Goal: Communication & Community: Answer question/provide support

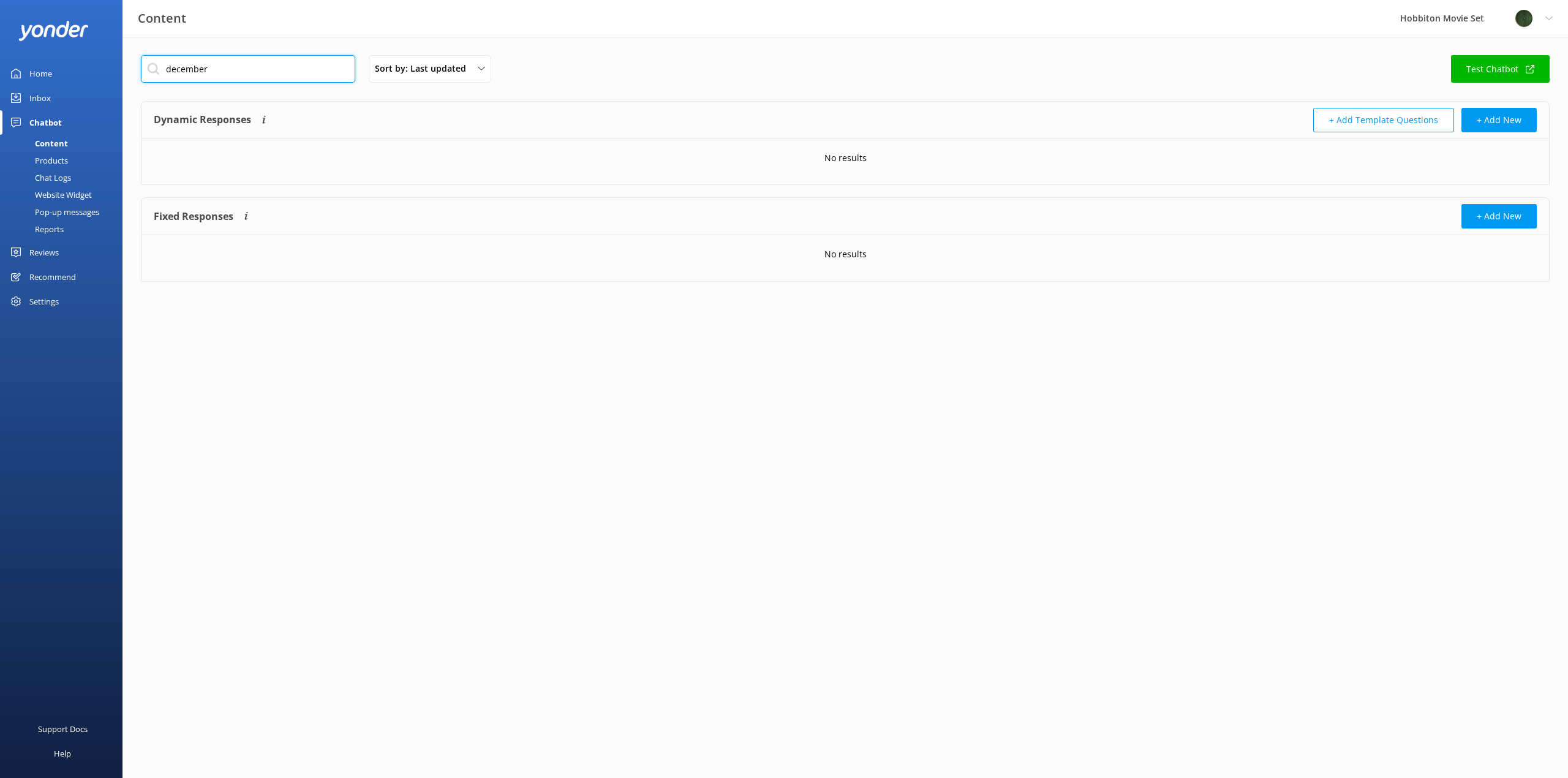
drag, startPoint x: 243, startPoint y: 68, endPoint x: 73, endPoint y: 62, distance: 170.1
click at [73, 62] on div "Content Hobbiton Movie Set Profile Settings Logout Home Inbox Chatbot Content P…" at bounding box center [784, 177] width 1568 height 281
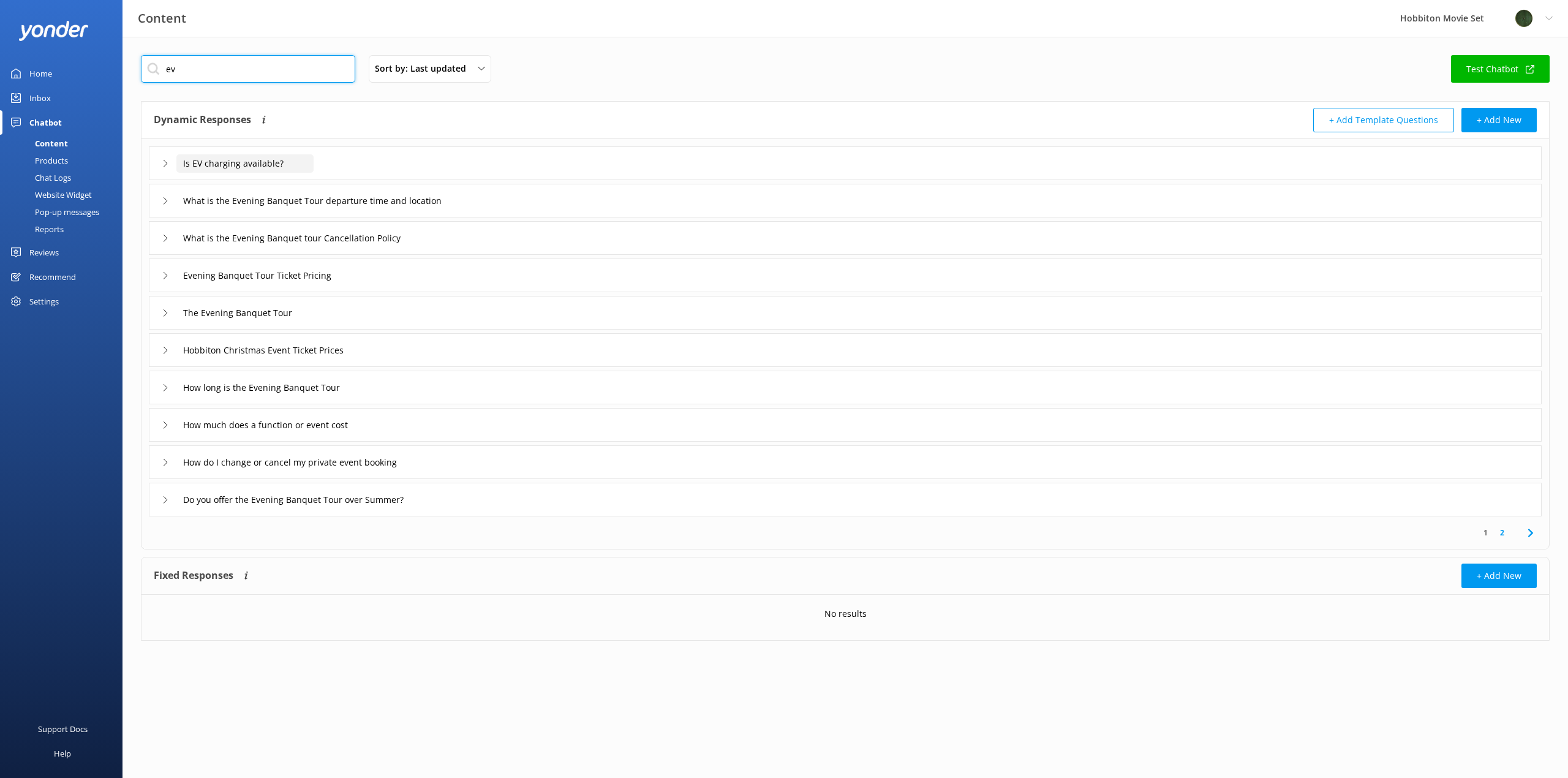
type input "ev"
click at [228, 162] on input "Is EV charging available?" at bounding box center [245, 163] width 137 height 19
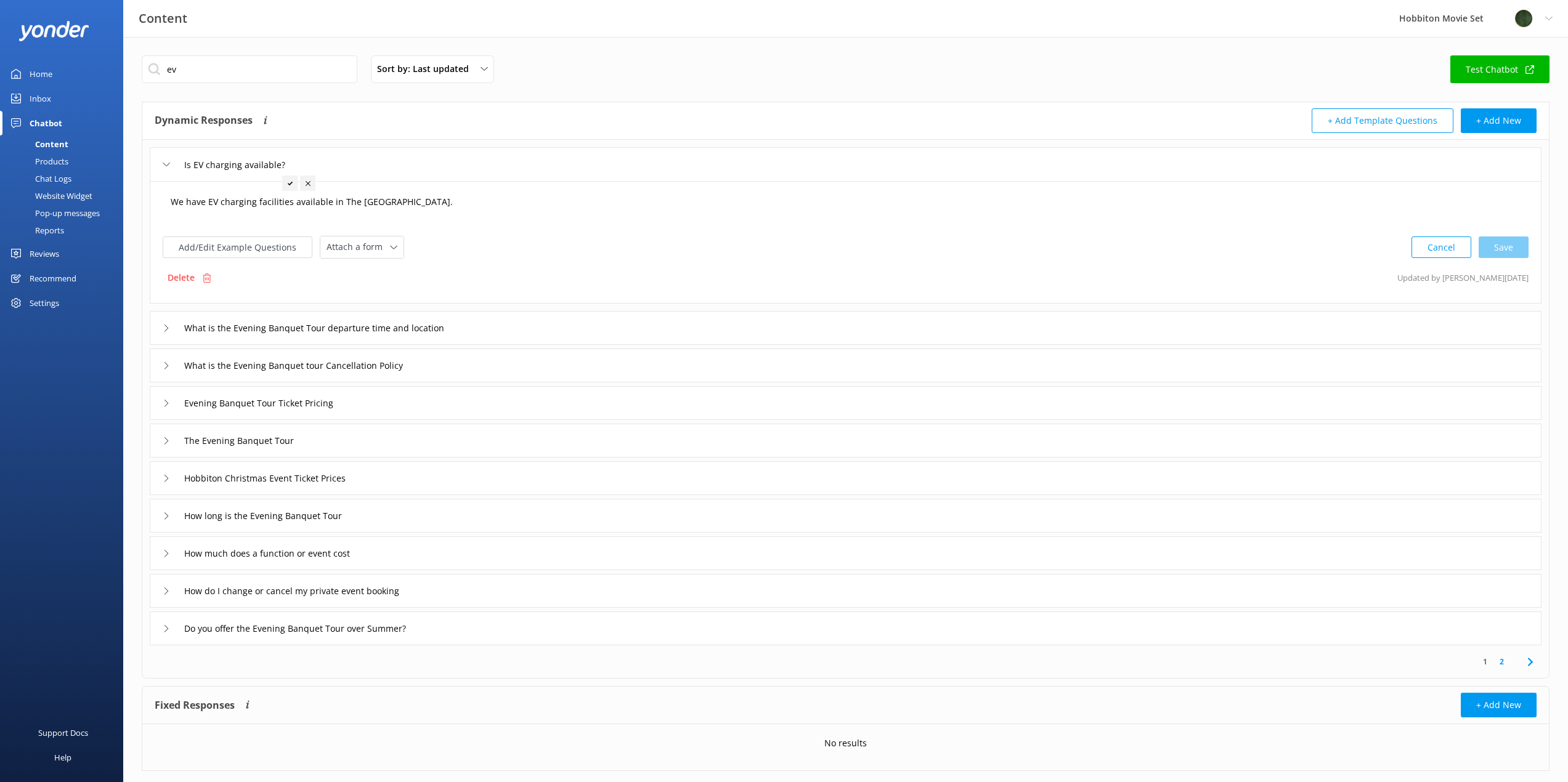
click at [288, 210] on textarea "We have EV charging facilities available in The [GEOGRAPHIC_DATA]." at bounding box center [845, 208] width 1363 height 38
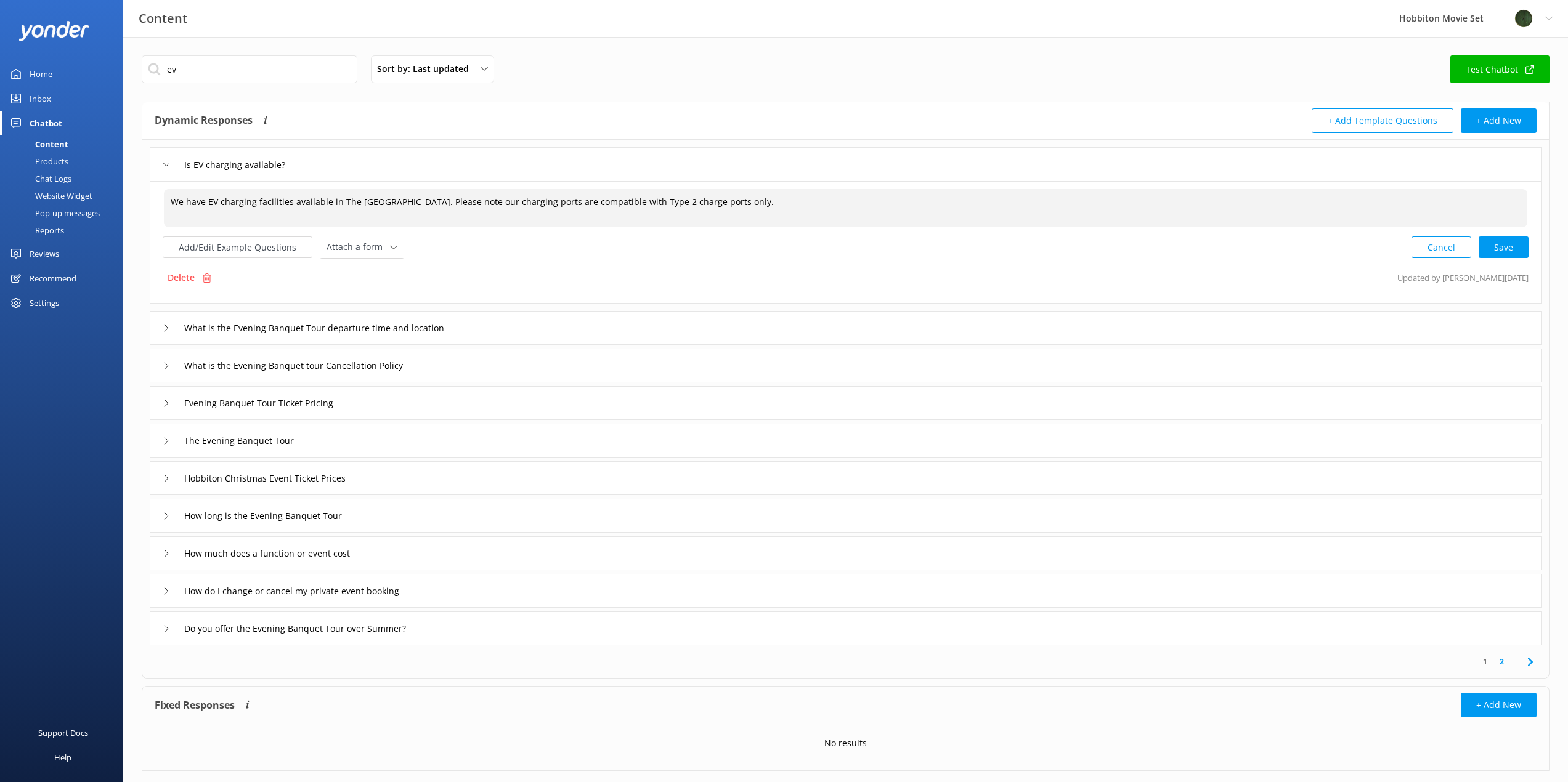
drag, startPoint x: 541, startPoint y: 203, endPoint x: 562, endPoint y: 202, distance: 21.0
click at [562, 202] on textarea "We have EV charging facilities available in The [GEOGRAPHIC_DATA]. Please note …" at bounding box center [845, 208] width 1363 height 38
click at [591, 202] on textarea "We have EV charging facilities available in The [GEOGRAPHIC_DATA]. Please note …" at bounding box center [845, 208] width 1363 height 38
click at [851, 208] on textarea "We have EV charging facilities available in The [GEOGRAPHIC_DATA]. Please note …" at bounding box center [845, 208] width 1363 height 38
click at [1525, 250] on div "Cancel Loading.." at bounding box center [1470, 246] width 116 height 22
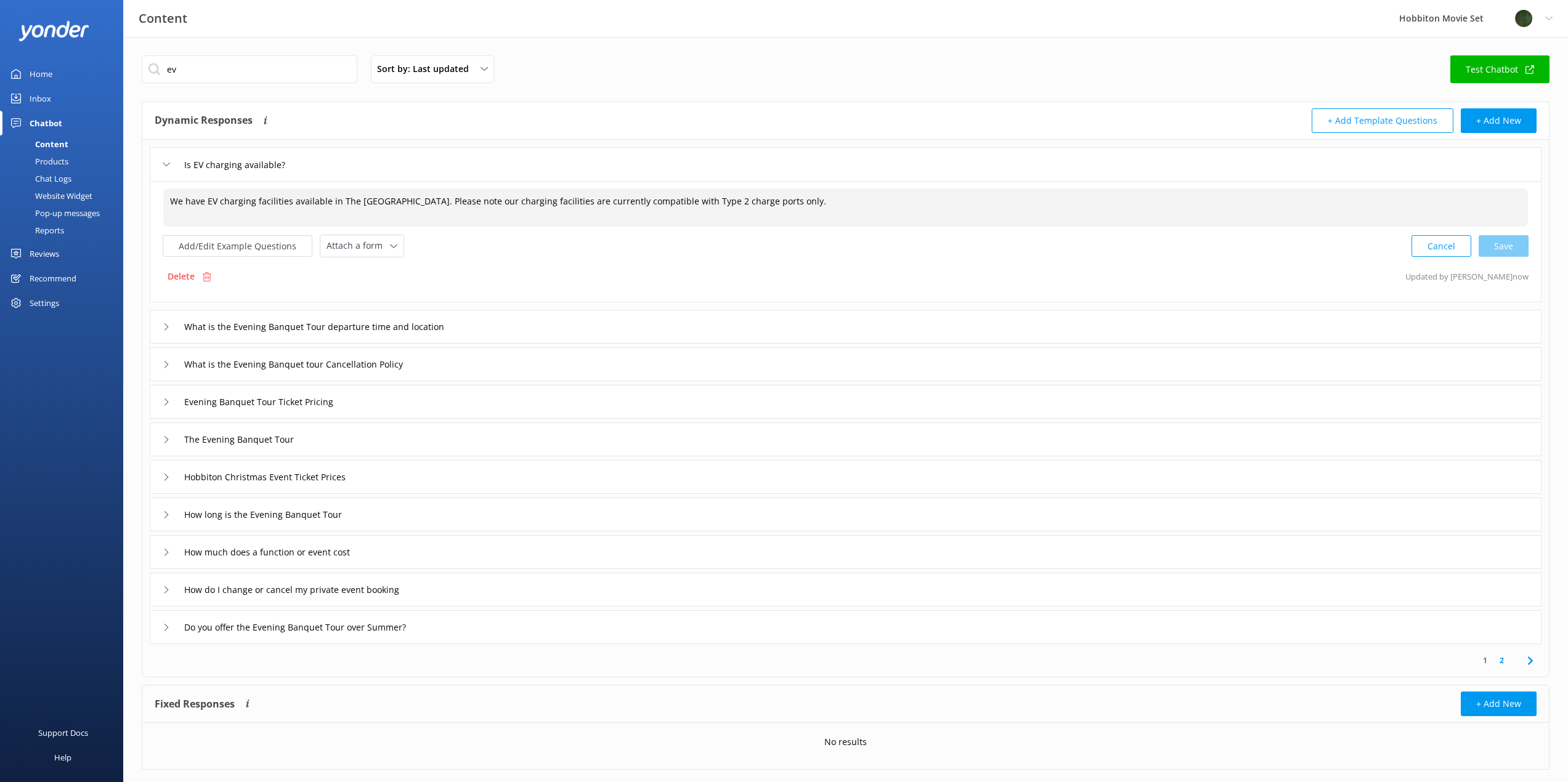
type textarea "We have EV charging facilities available in The [GEOGRAPHIC_DATA]. Please note …"
